Goal: Transaction & Acquisition: Purchase product/service

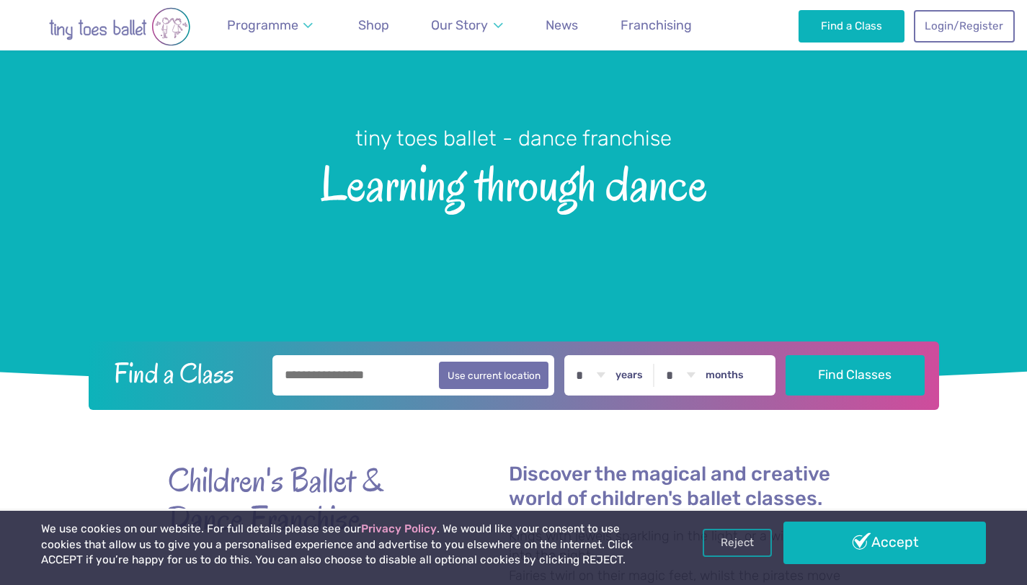
scroll to position [110, 0]
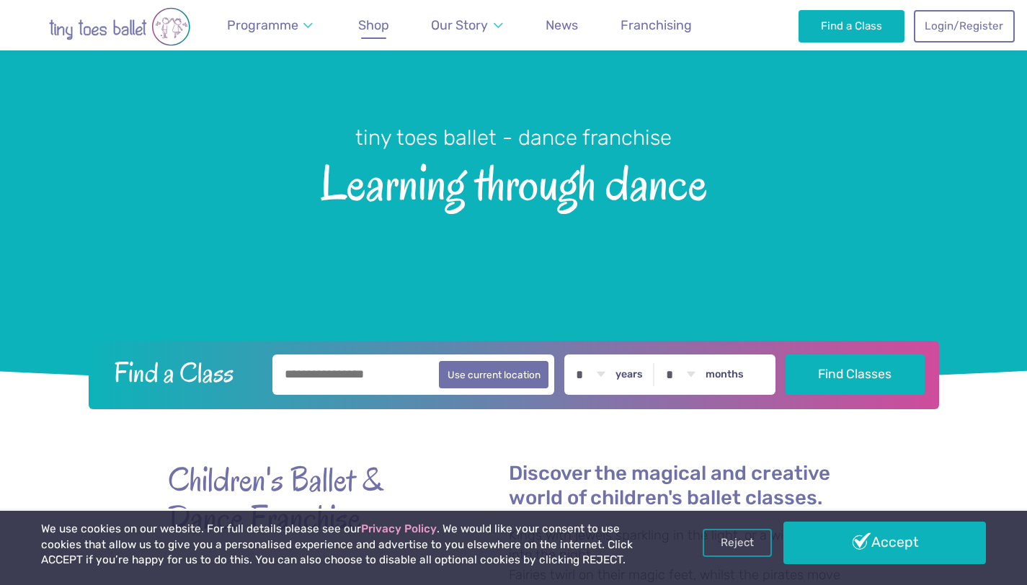
click at [368, 27] on span "Shop" at bounding box center [373, 24] width 31 height 15
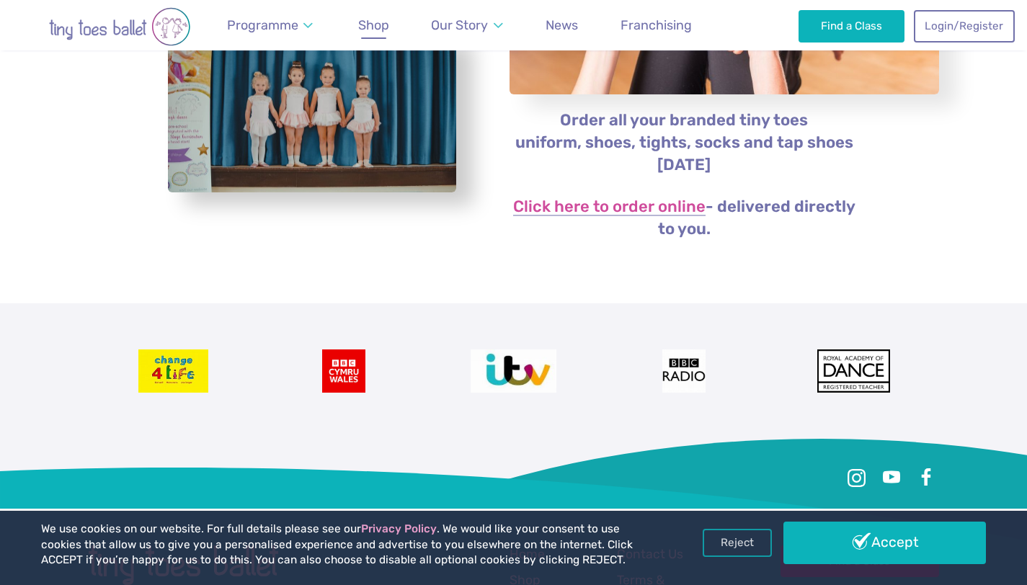
scroll to position [323, 0]
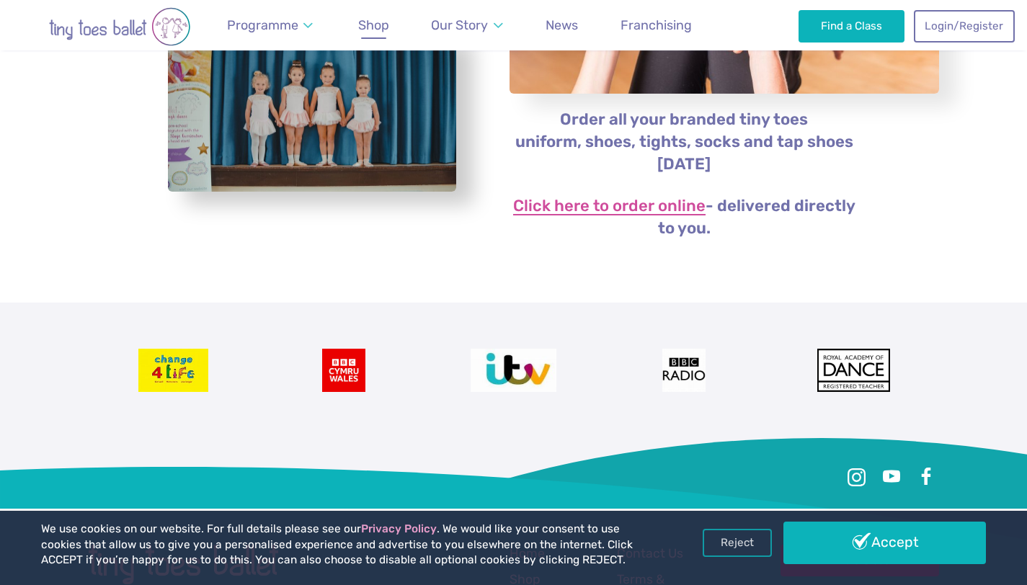
click at [623, 212] on link "Click here to order online" at bounding box center [609, 206] width 192 height 17
